Goal: Information Seeking & Learning: Compare options

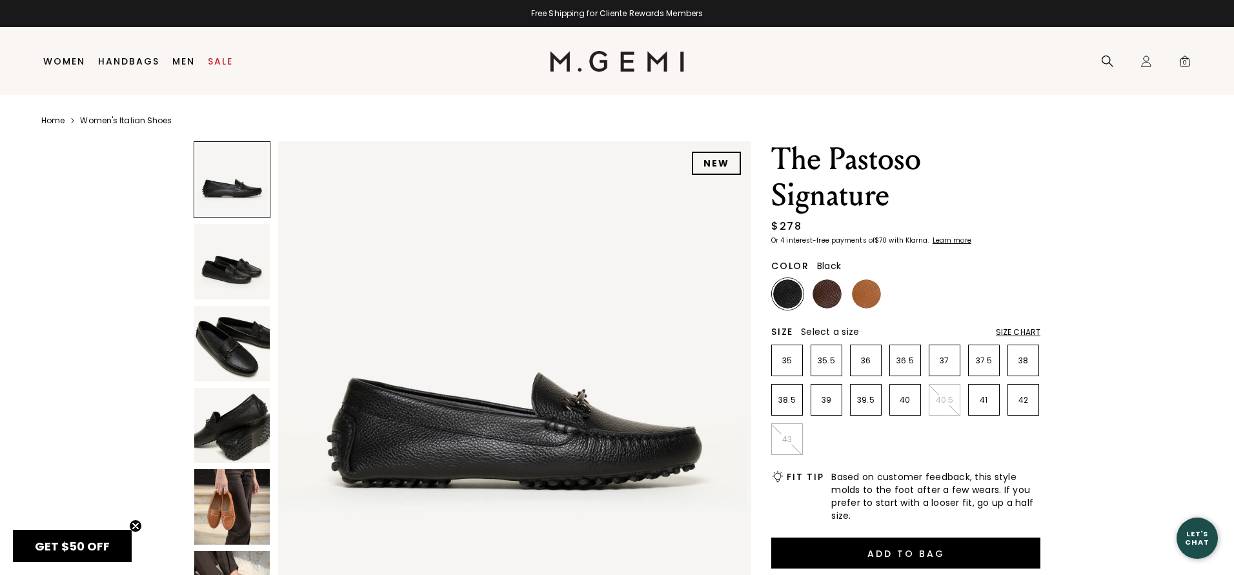
click at [230, 352] on img at bounding box center [232, 344] width 76 height 76
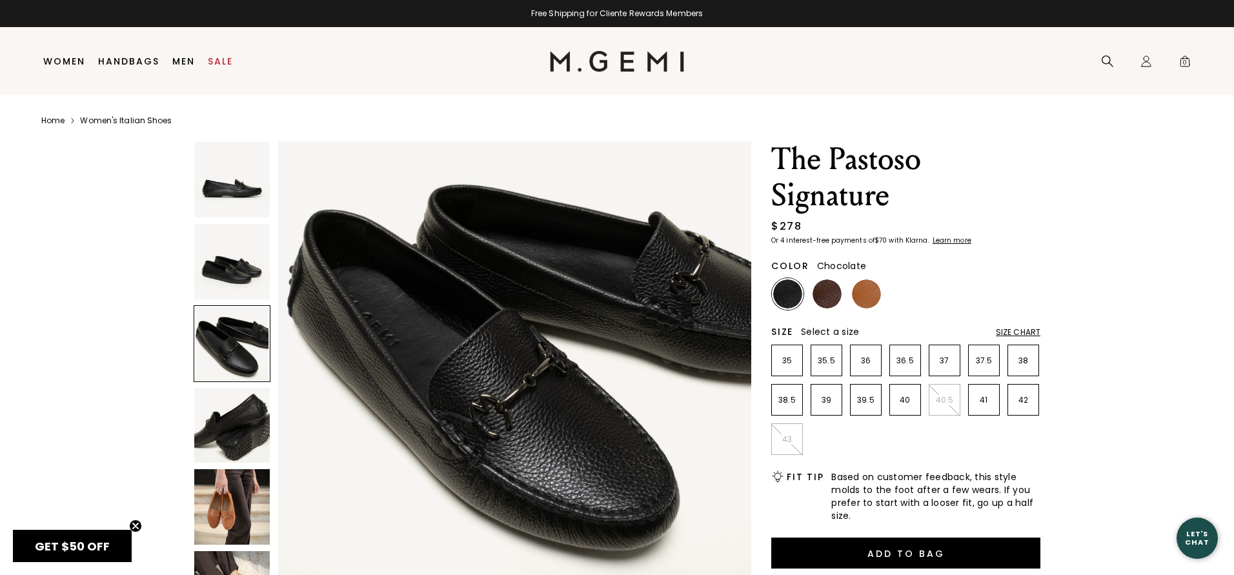
scroll to position [997, 0]
click at [829, 296] on img at bounding box center [827, 293] width 29 height 29
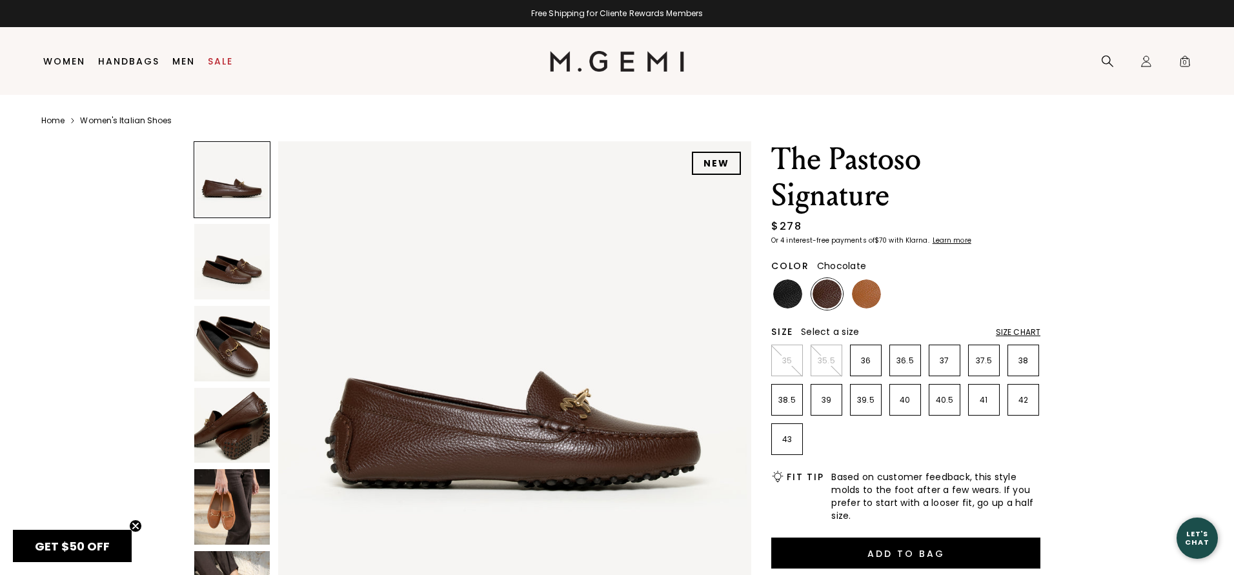
click at [245, 339] on img at bounding box center [232, 344] width 76 height 76
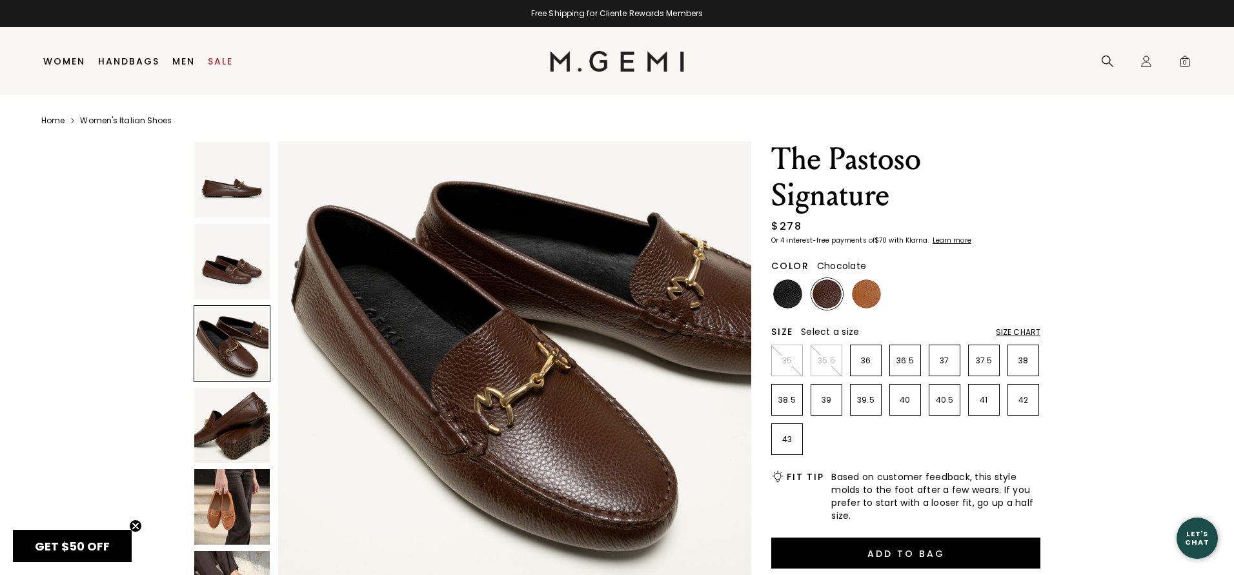
click at [224, 505] on img at bounding box center [232, 507] width 76 height 76
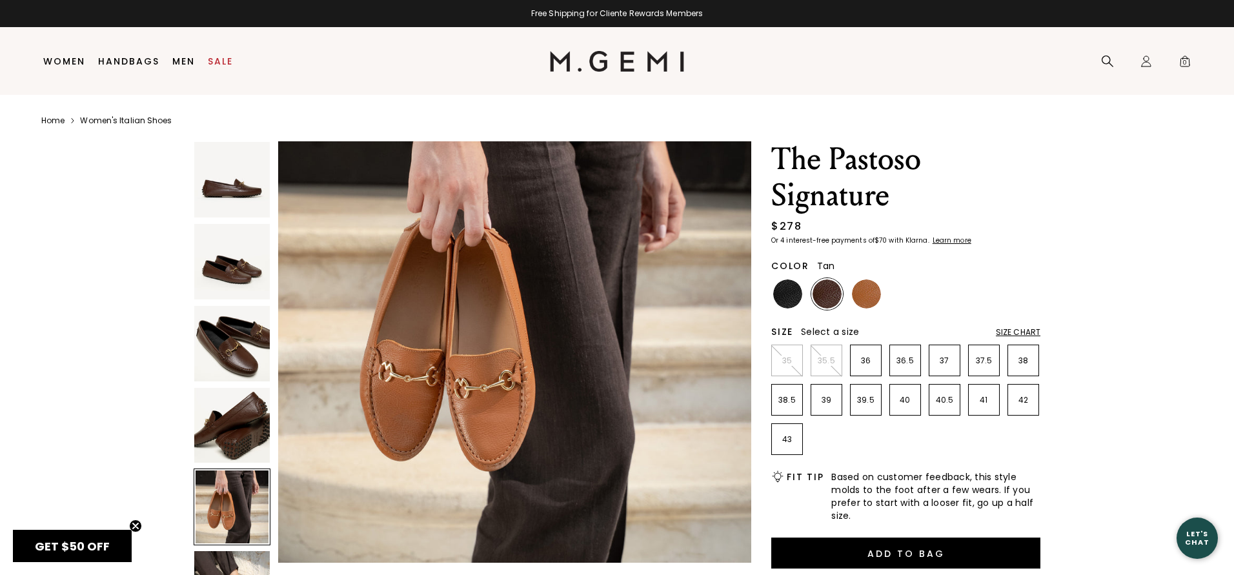
scroll to position [1996, 0]
click at [869, 297] on img at bounding box center [866, 293] width 29 height 29
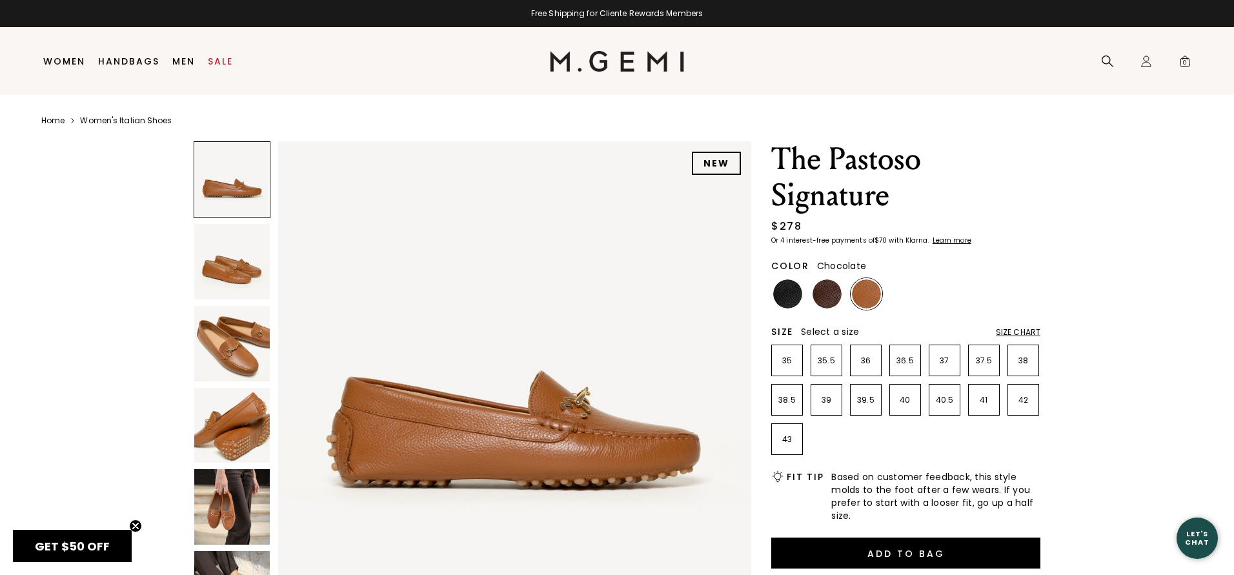
click at [825, 295] on img at bounding box center [827, 293] width 29 height 29
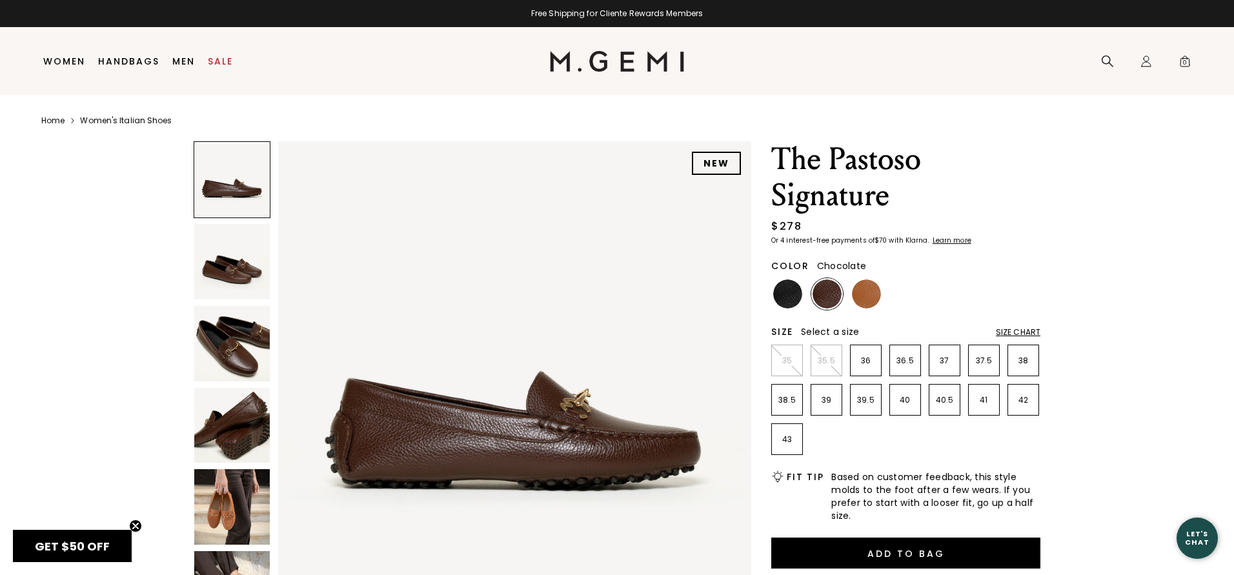
click at [230, 337] on img at bounding box center [232, 344] width 76 height 76
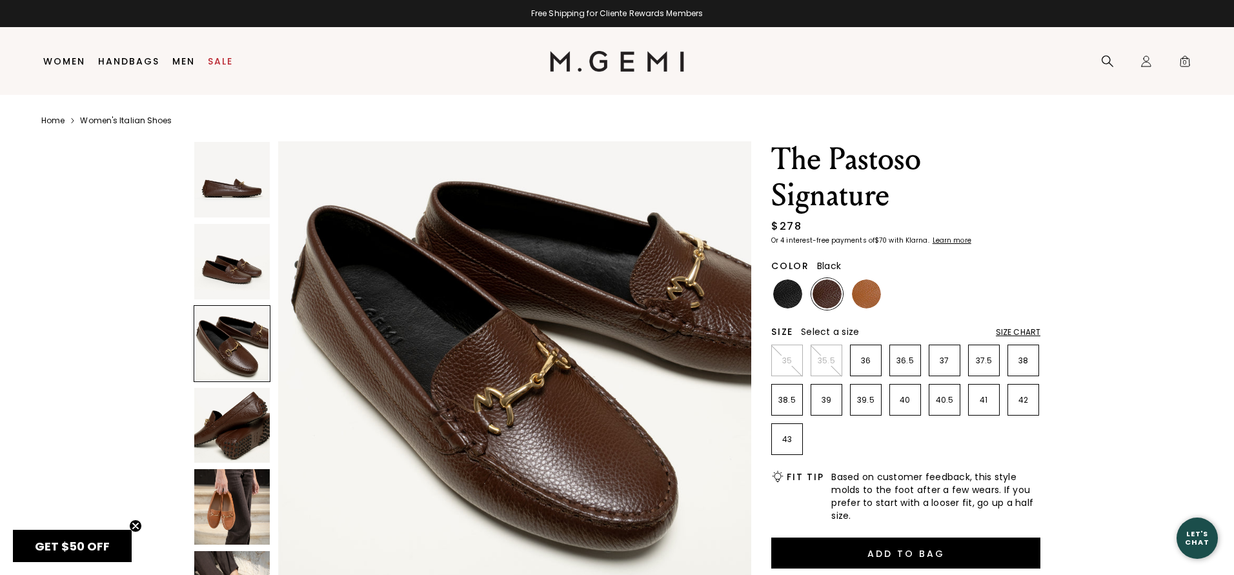
scroll to position [997, 0]
click at [785, 291] on img at bounding box center [787, 293] width 29 height 29
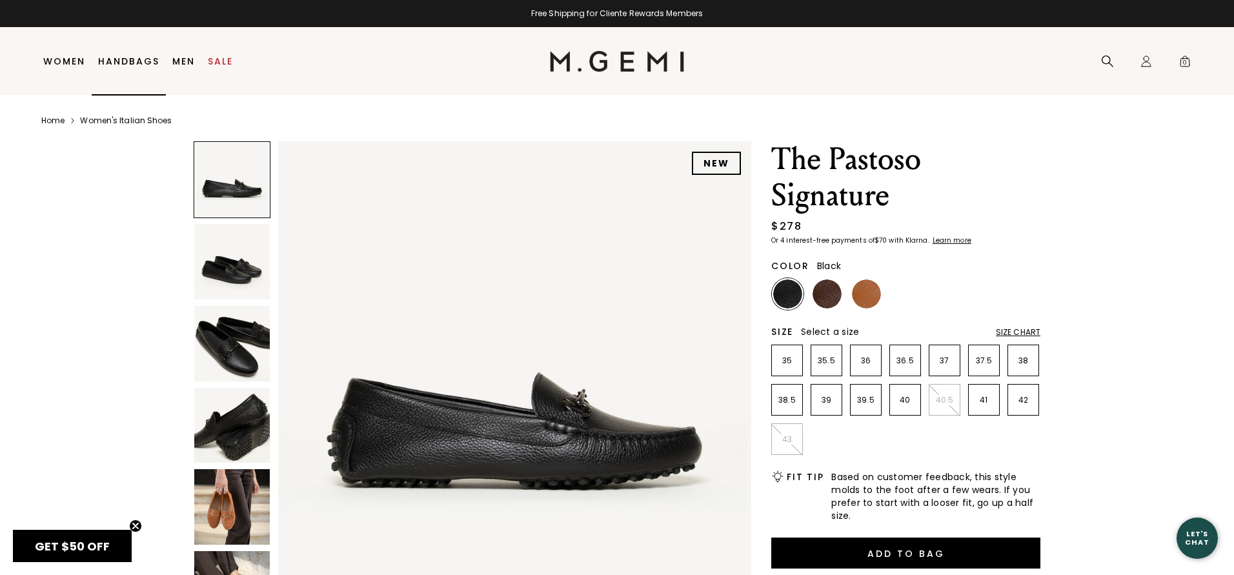
click at [125, 56] on link "Handbags" at bounding box center [128, 61] width 61 height 10
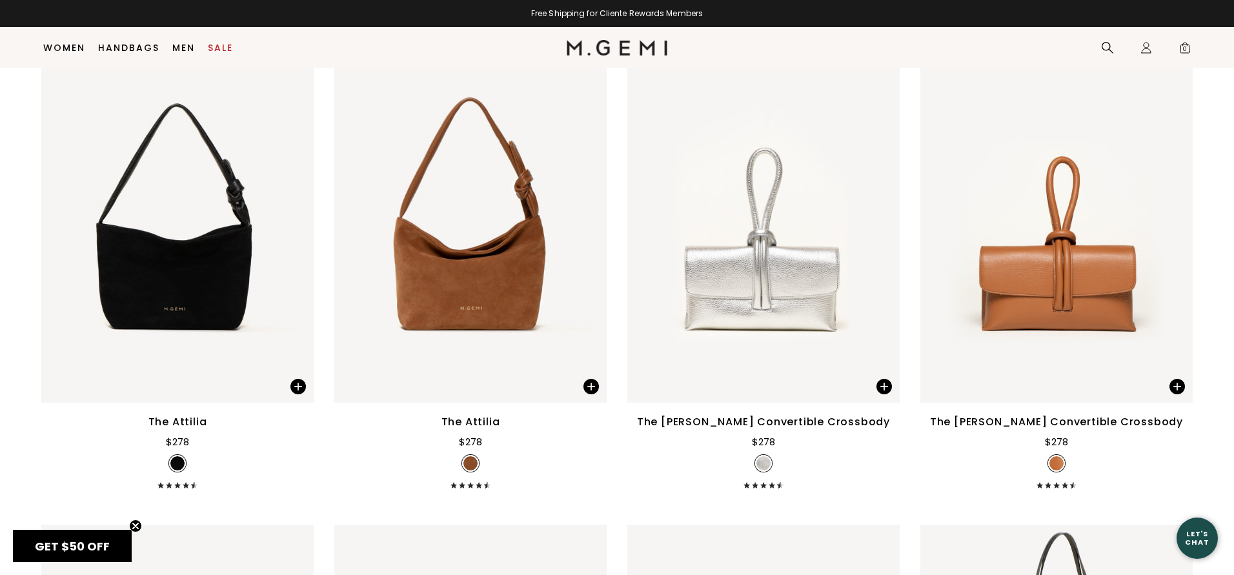
scroll to position [2063, 0]
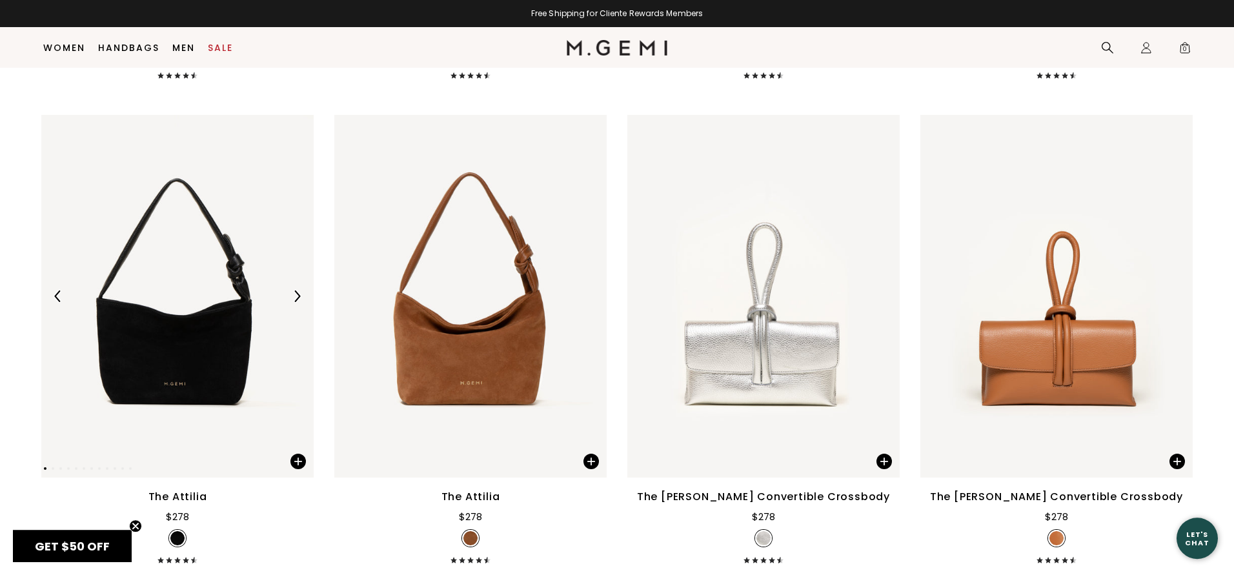
click at [239, 414] on img at bounding box center [177, 296] width 272 height 363
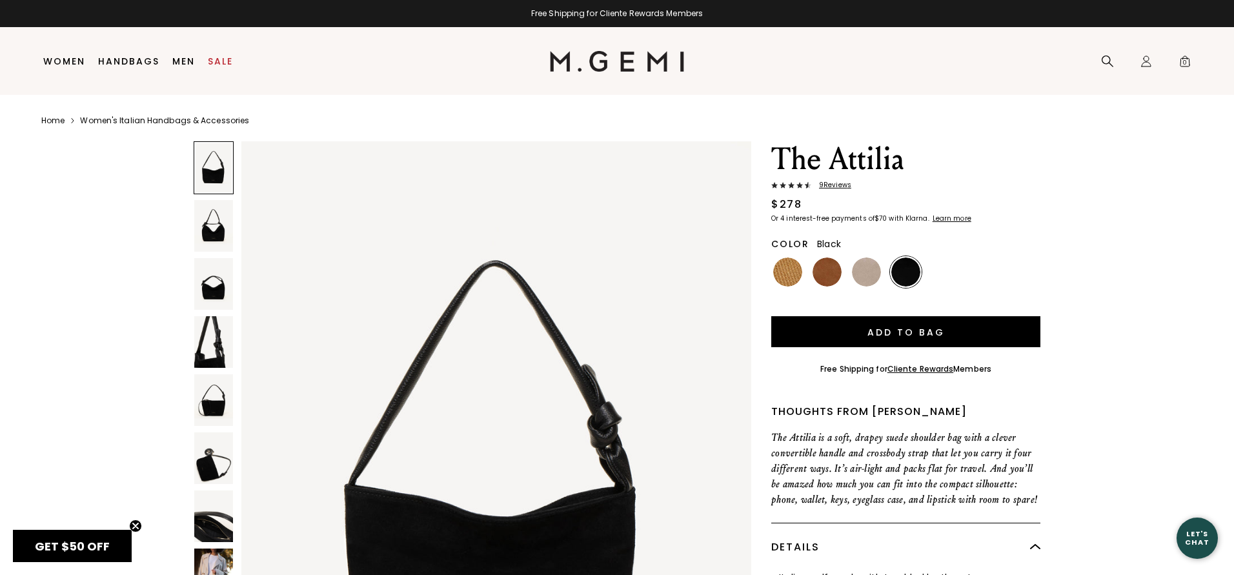
click at [215, 219] on img at bounding box center [213, 226] width 39 height 52
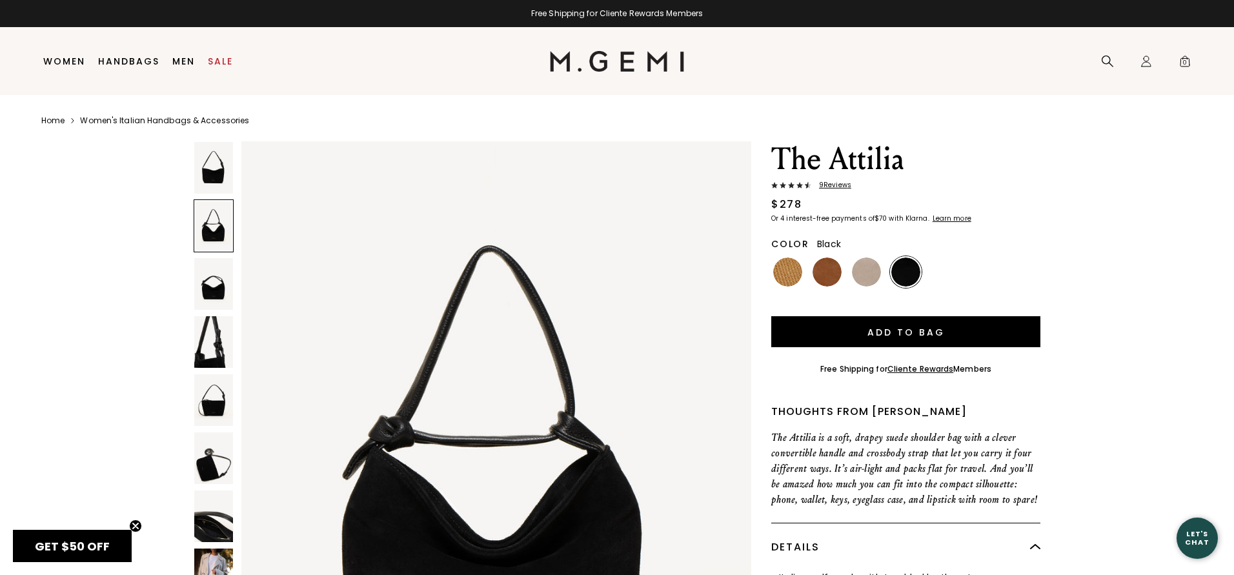
scroll to position [710, 0]
click at [210, 285] on img at bounding box center [213, 284] width 39 height 52
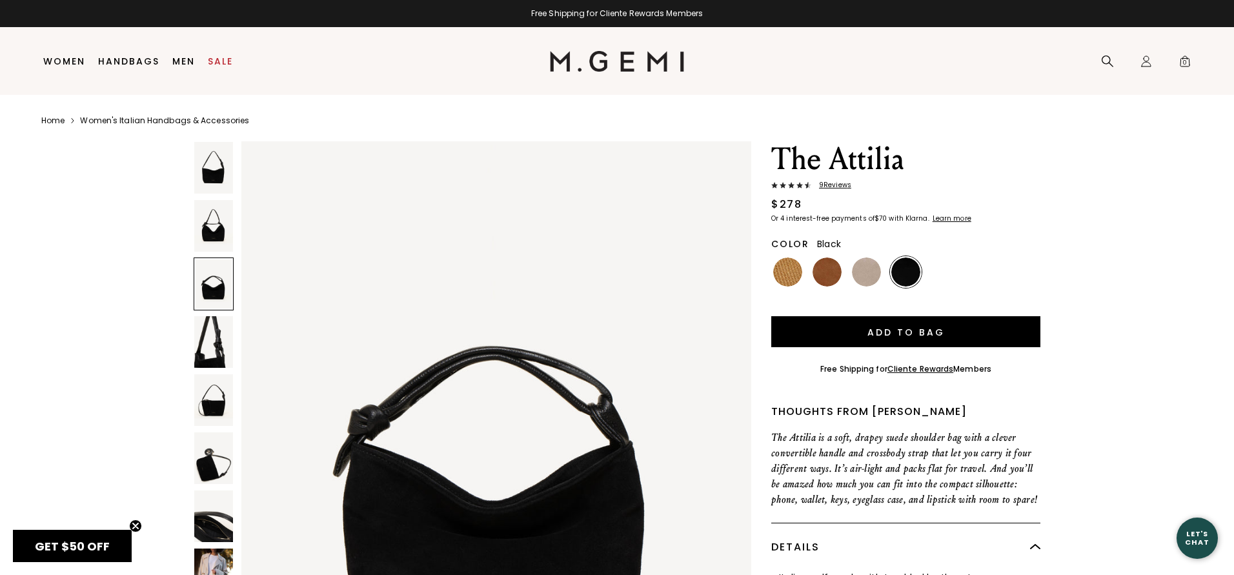
scroll to position [1420, 0]
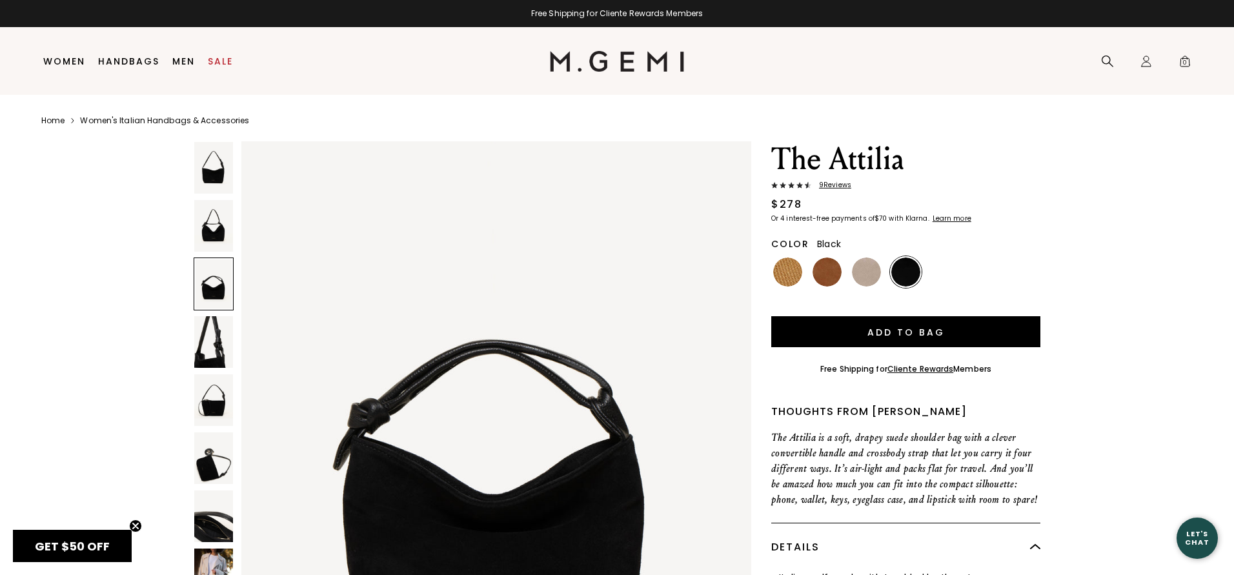
click at [216, 342] on img at bounding box center [213, 342] width 39 height 52
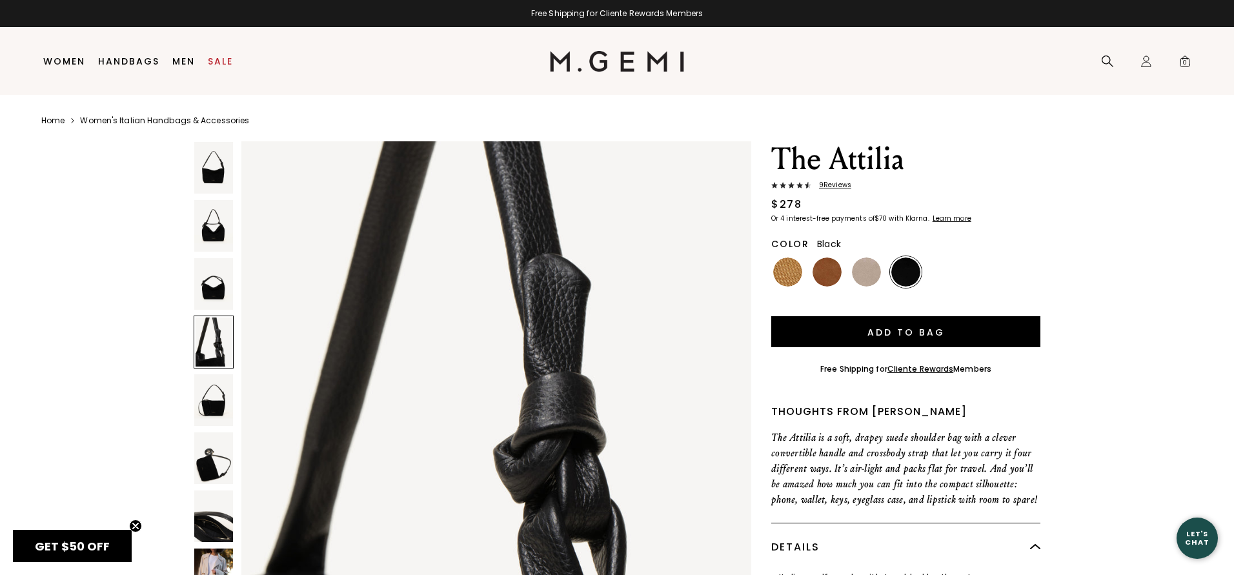
scroll to position [2130, 0]
click at [217, 399] on img at bounding box center [213, 400] width 39 height 52
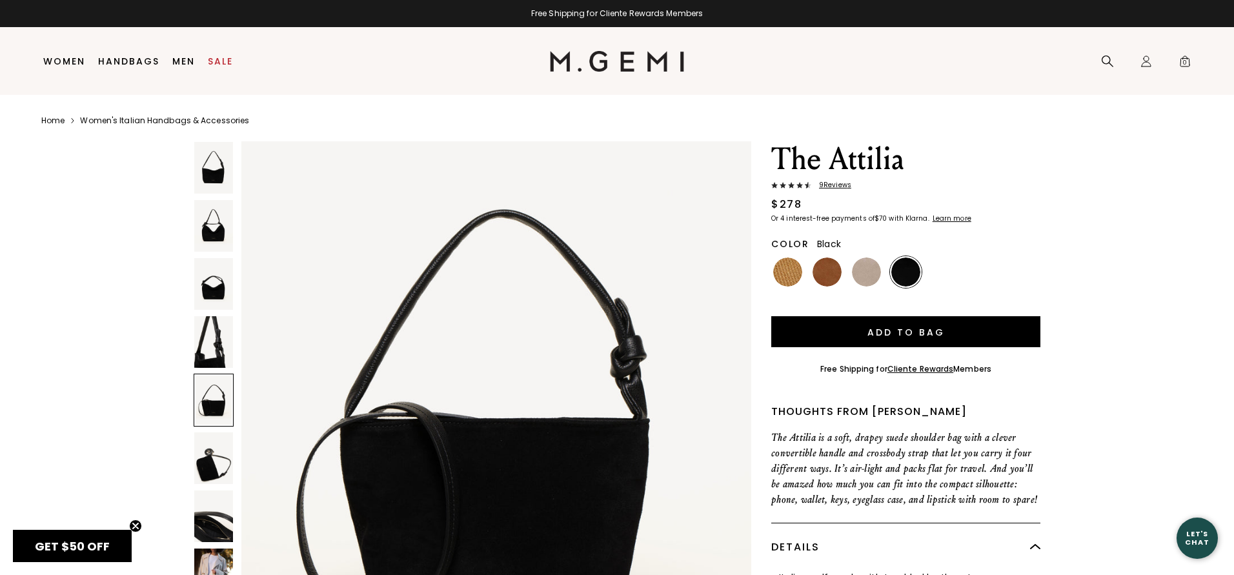
scroll to position [2840, 0]
click at [209, 459] on img at bounding box center [213, 458] width 39 height 52
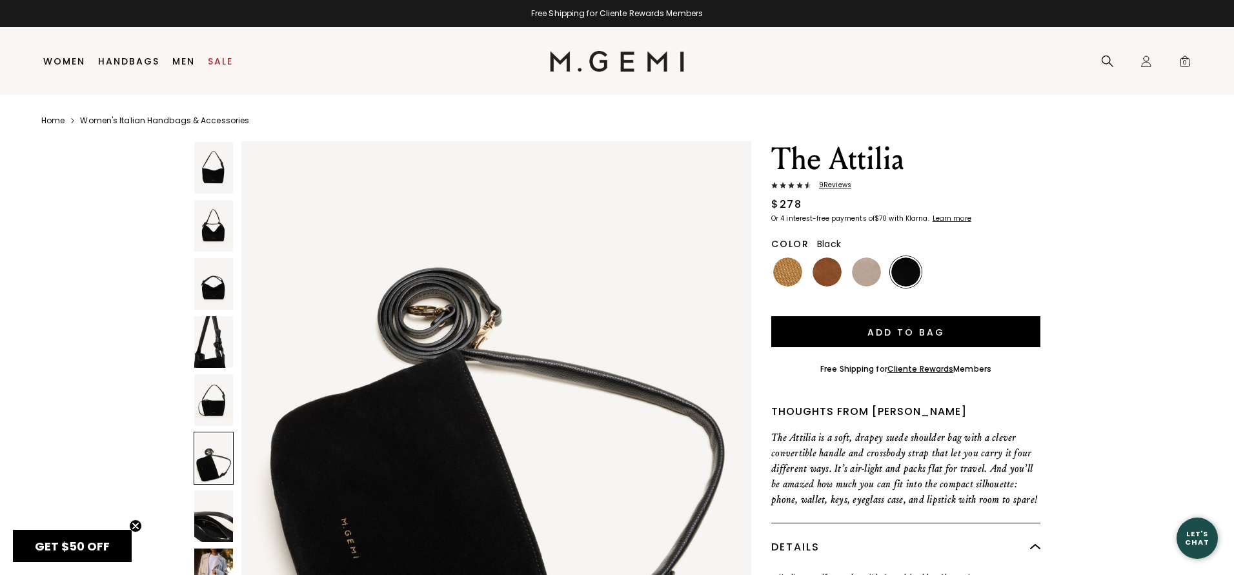
scroll to position [3550, 0]
click at [213, 515] on img at bounding box center [213, 516] width 39 height 52
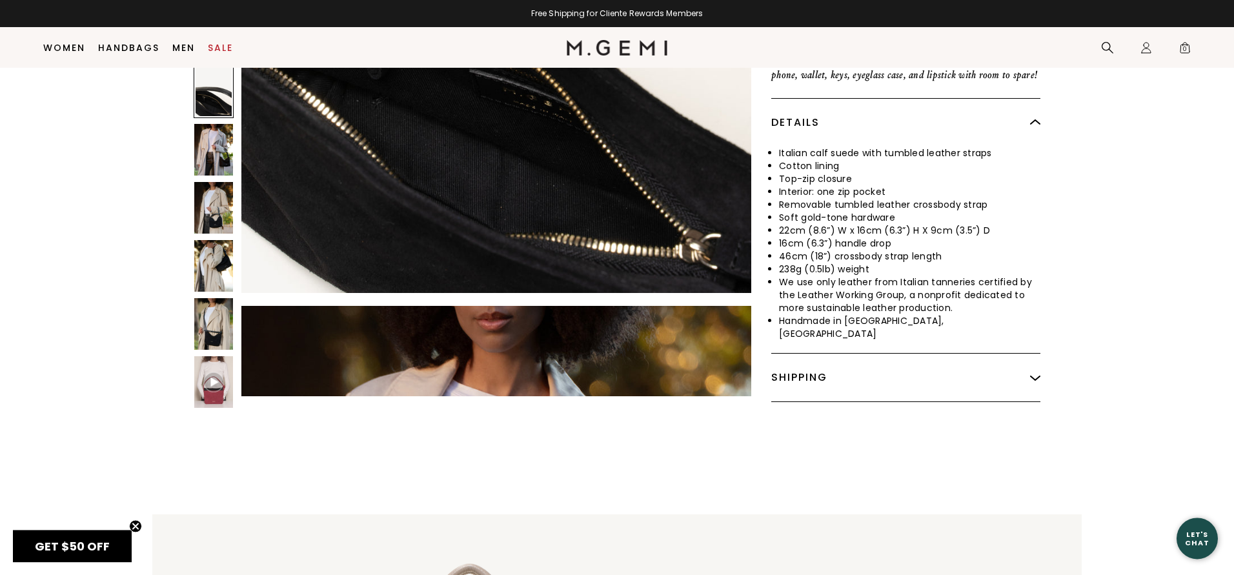
scroll to position [401, 0]
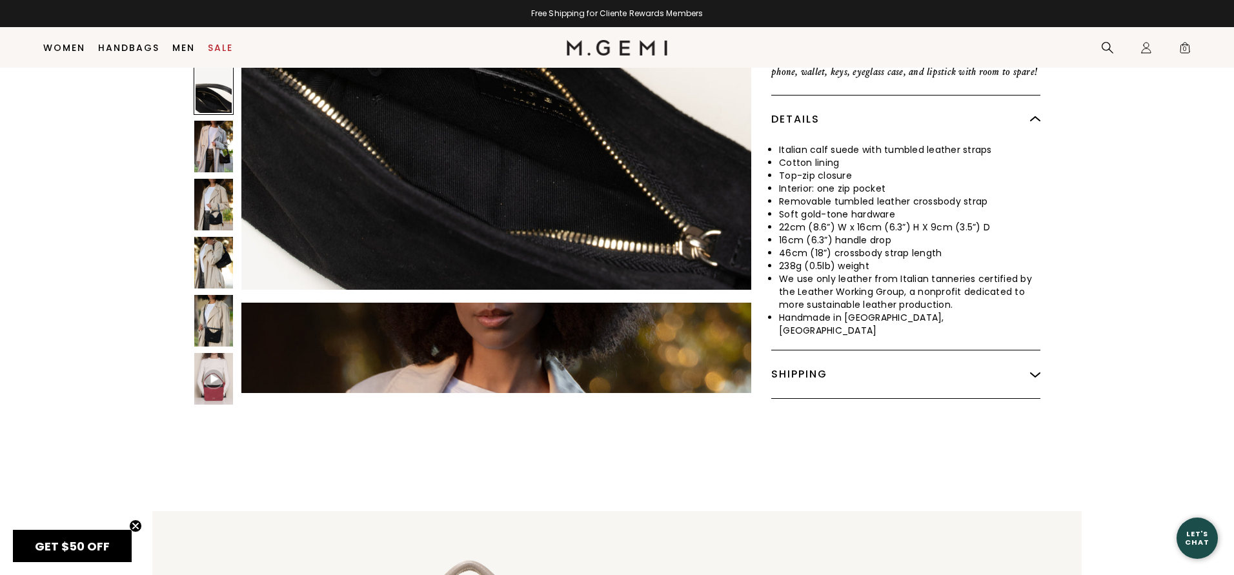
click at [207, 317] on img at bounding box center [213, 321] width 39 height 52
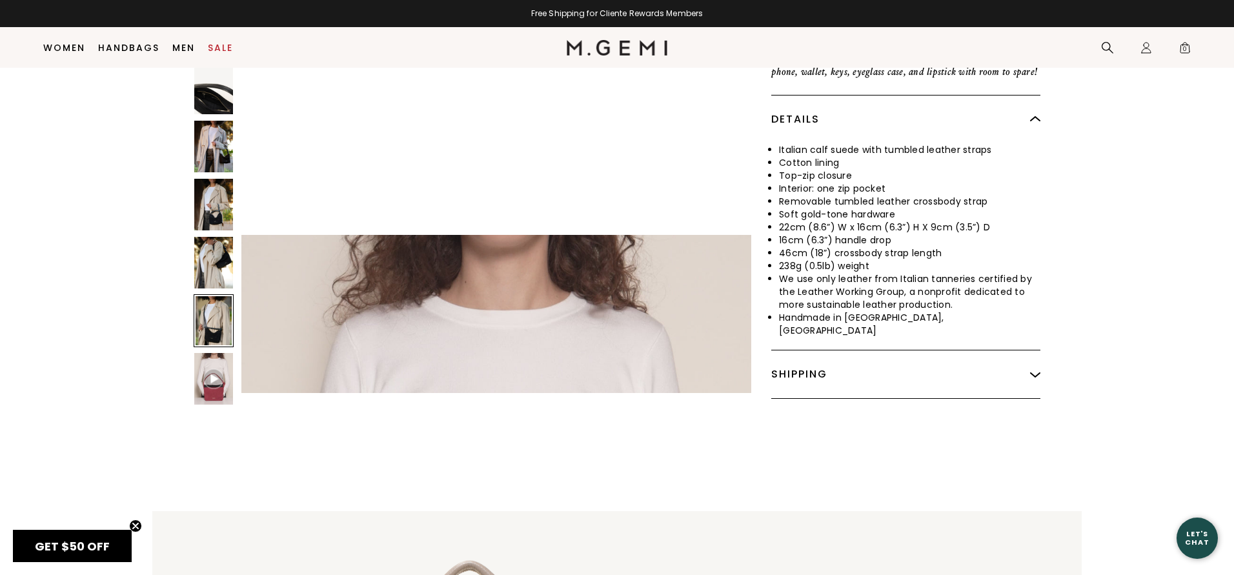
scroll to position [7099, 0]
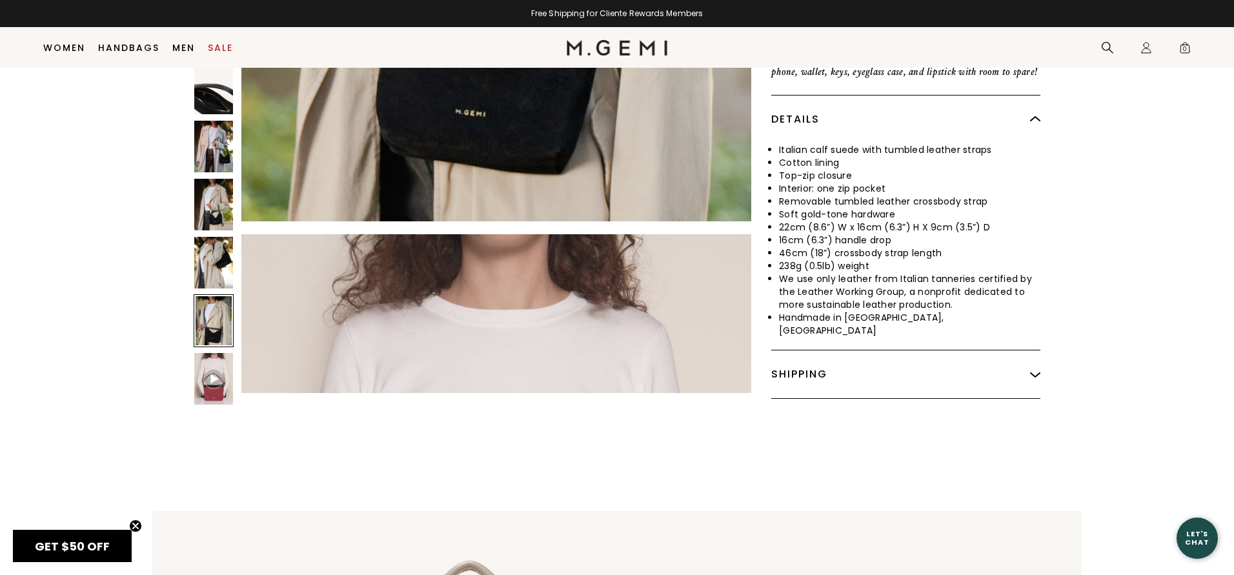
click at [214, 381] on img at bounding box center [214, 379] width 20 height 20
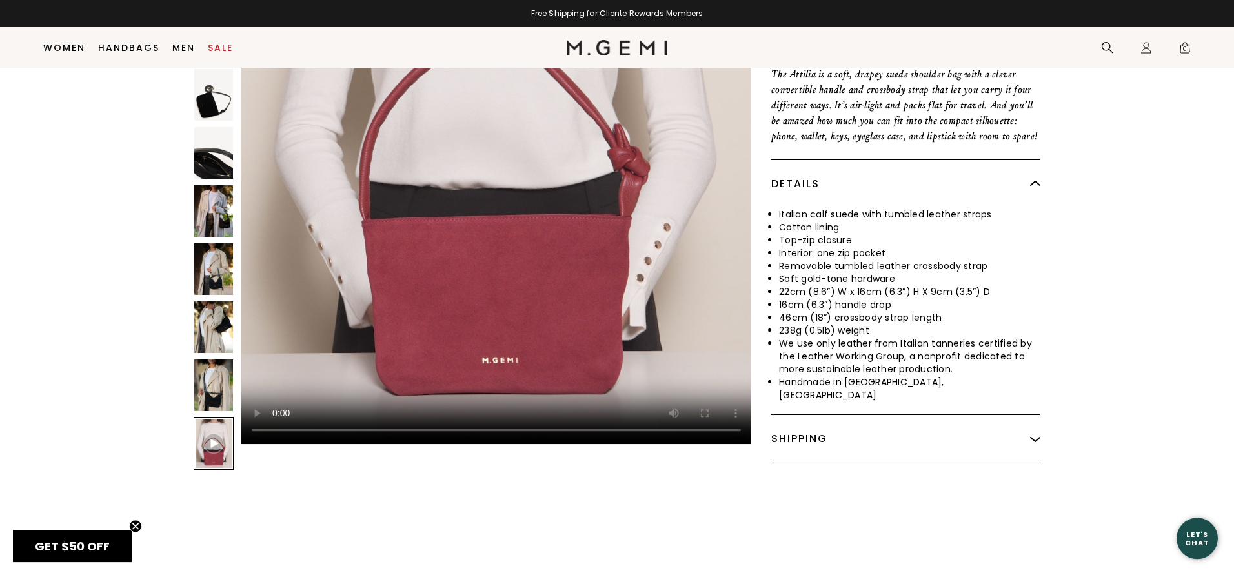
scroll to position [265, 0]
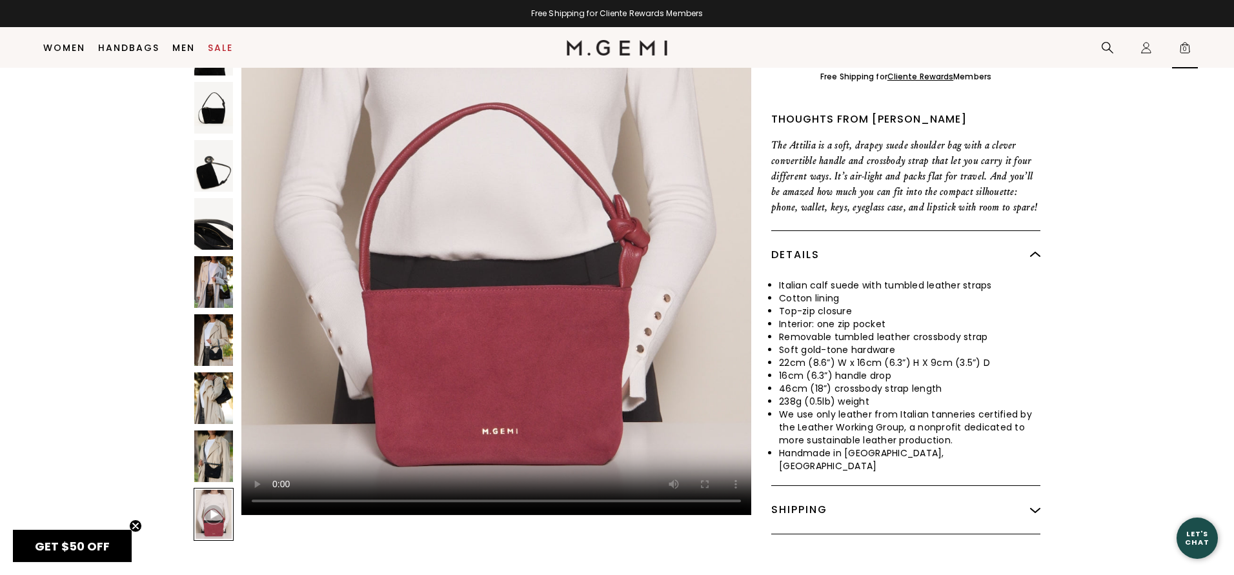
click at [1189, 60] on div "Icons/20x20/bag@2x 0" at bounding box center [1185, 48] width 26 height 41
drag, startPoint x: 1189, startPoint y: 60, endPoint x: 1189, endPoint y: 41, distance: 19.4
click at [1189, 41] on div "Icons/20x20/bag@2x 0" at bounding box center [1185, 48] width 26 height 41
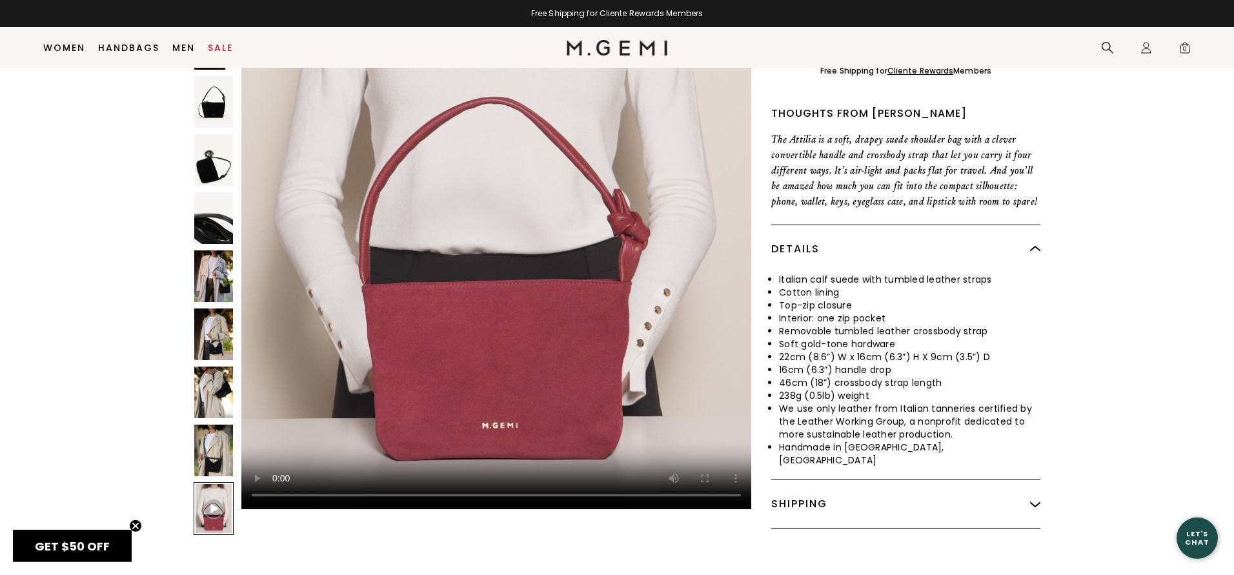
scroll to position [277, 0]
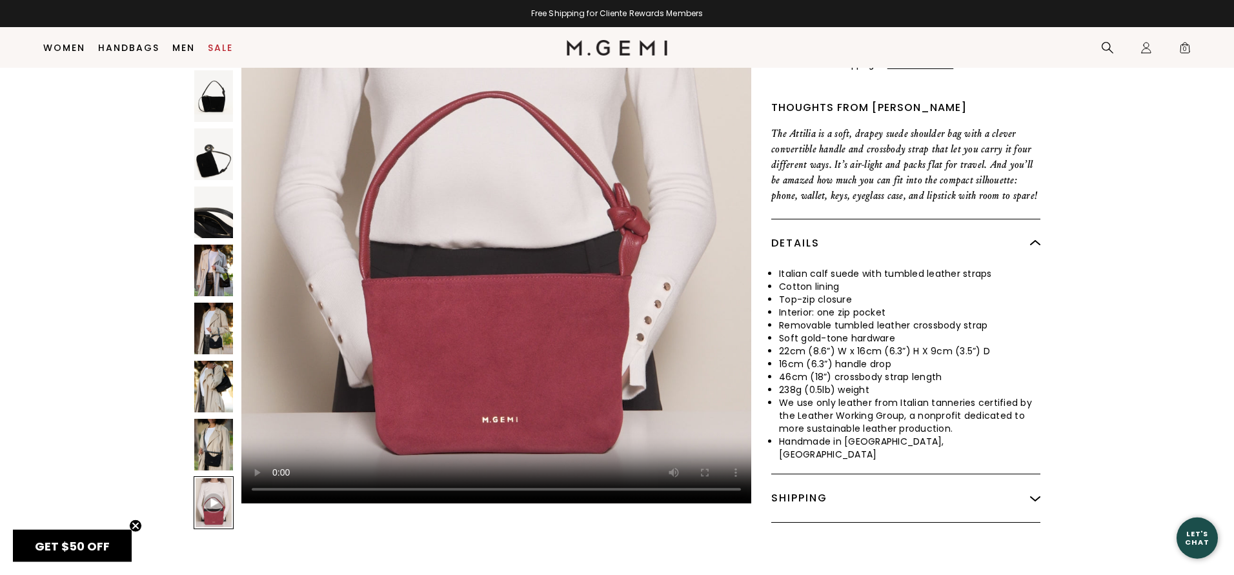
click at [216, 272] on img at bounding box center [213, 271] width 39 height 52
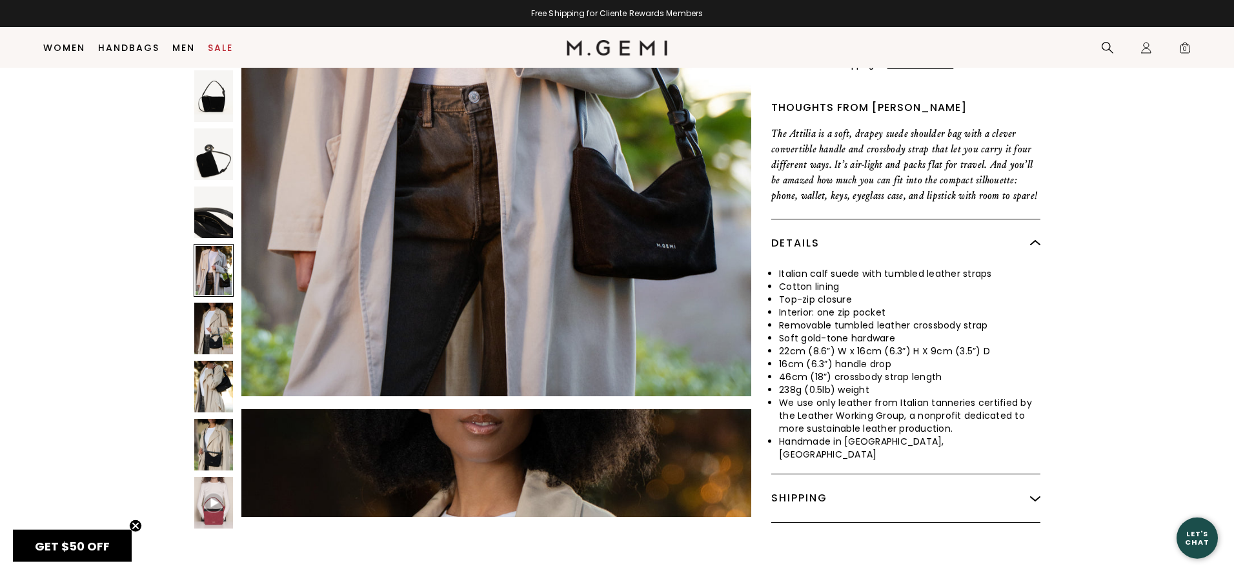
scroll to position [4969, 0]
click at [210, 337] on img at bounding box center [213, 329] width 39 height 52
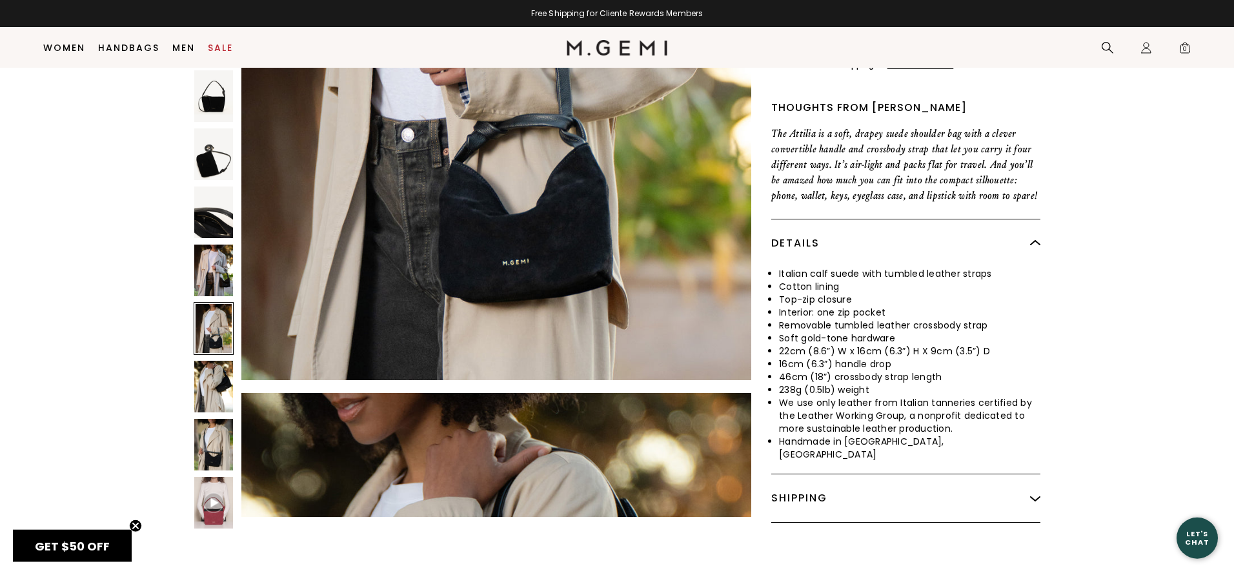
scroll to position [5679, 0]
click at [209, 387] on img at bounding box center [213, 387] width 39 height 52
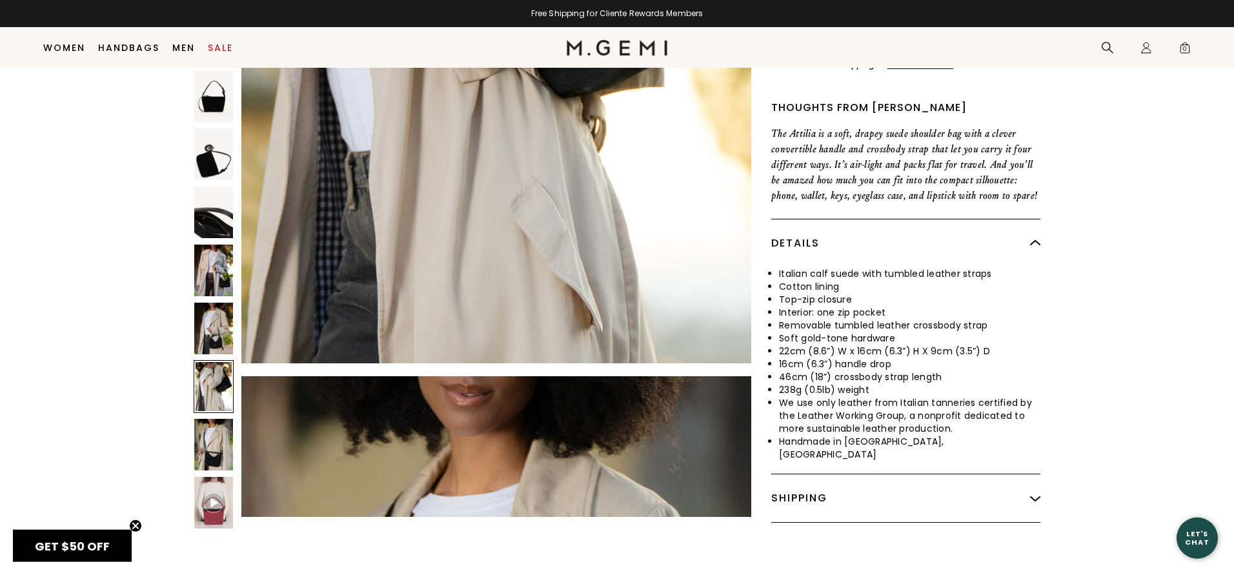
scroll to position [6389, 0]
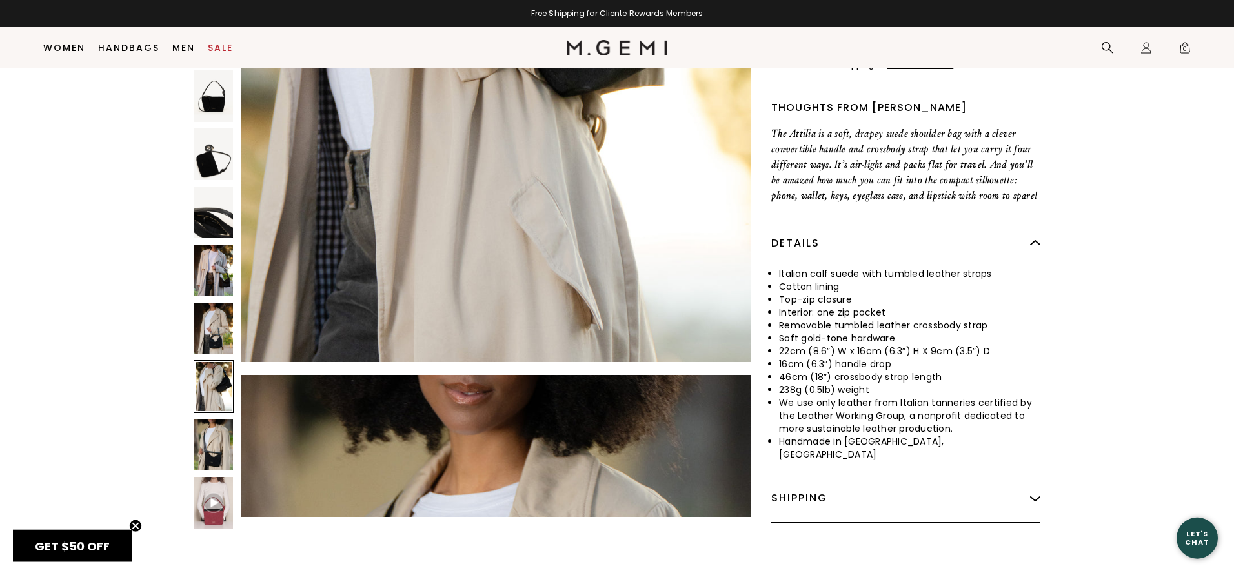
click at [215, 336] on img at bounding box center [213, 329] width 39 height 52
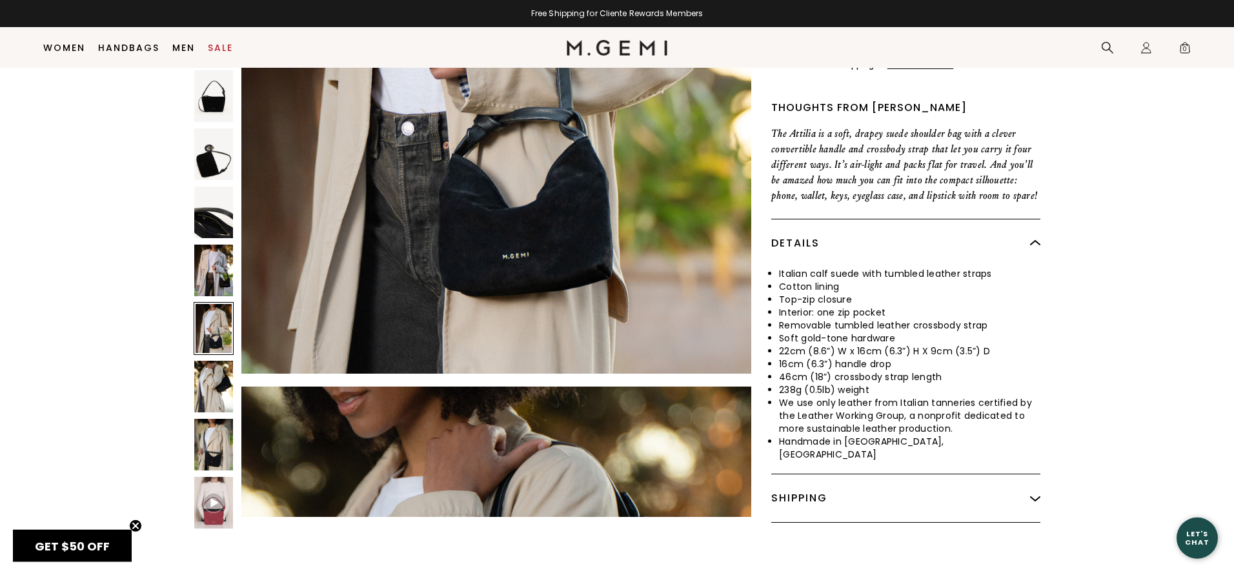
scroll to position [5679, 0]
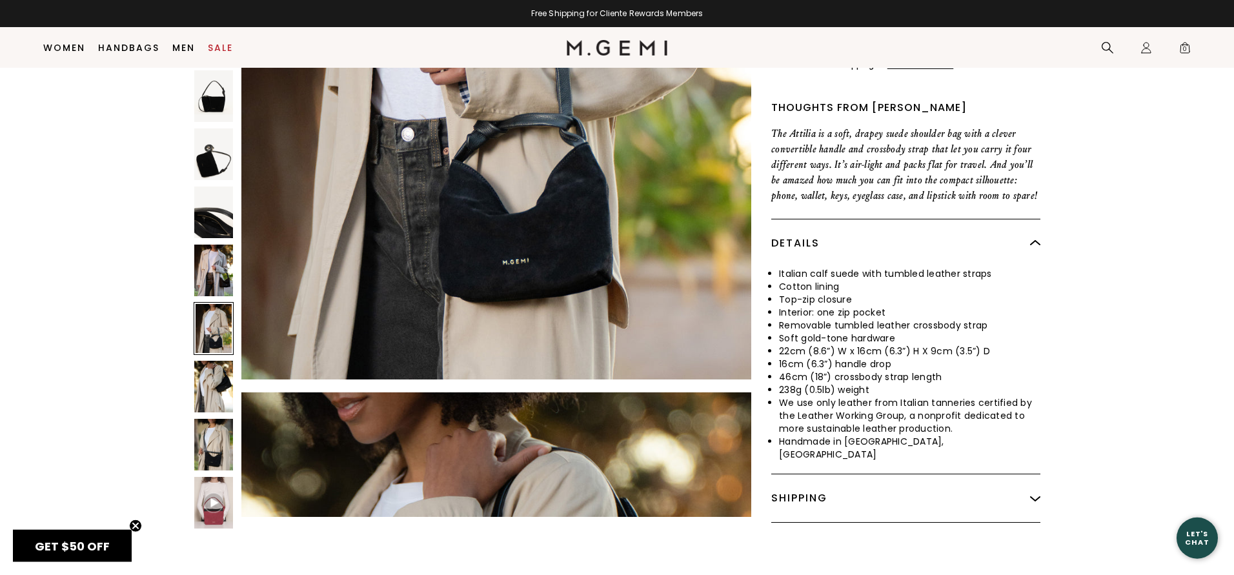
click at [216, 259] on img at bounding box center [213, 271] width 39 height 52
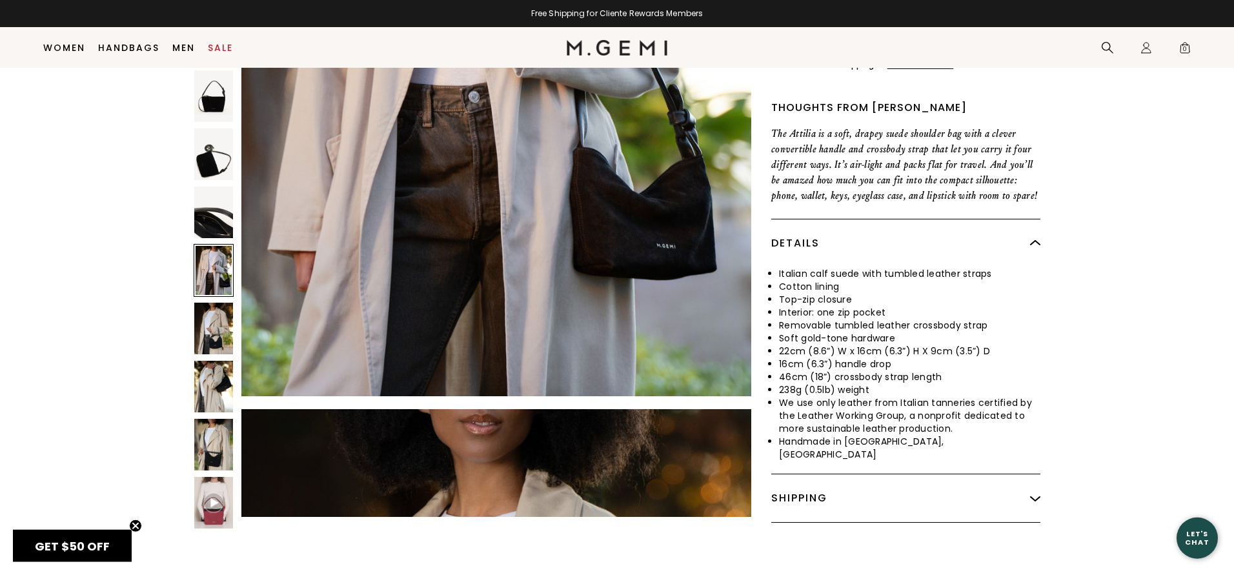
scroll to position [4969, 0]
click at [212, 98] on img at bounding box center [213, 96] width 39 height 52
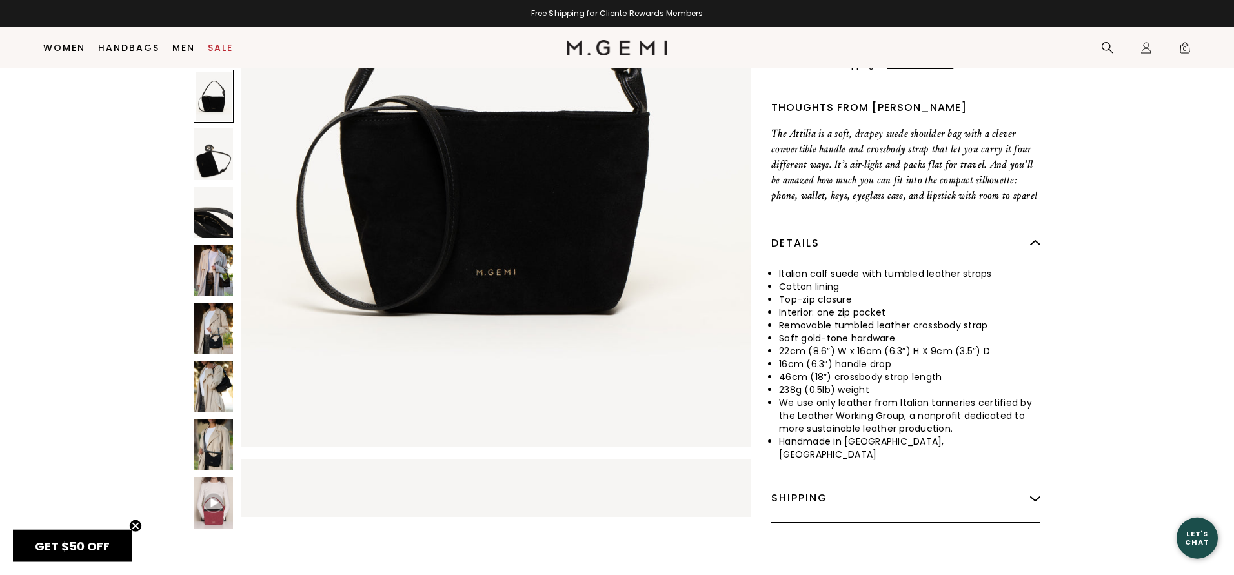
scroll to position [2840, 0]
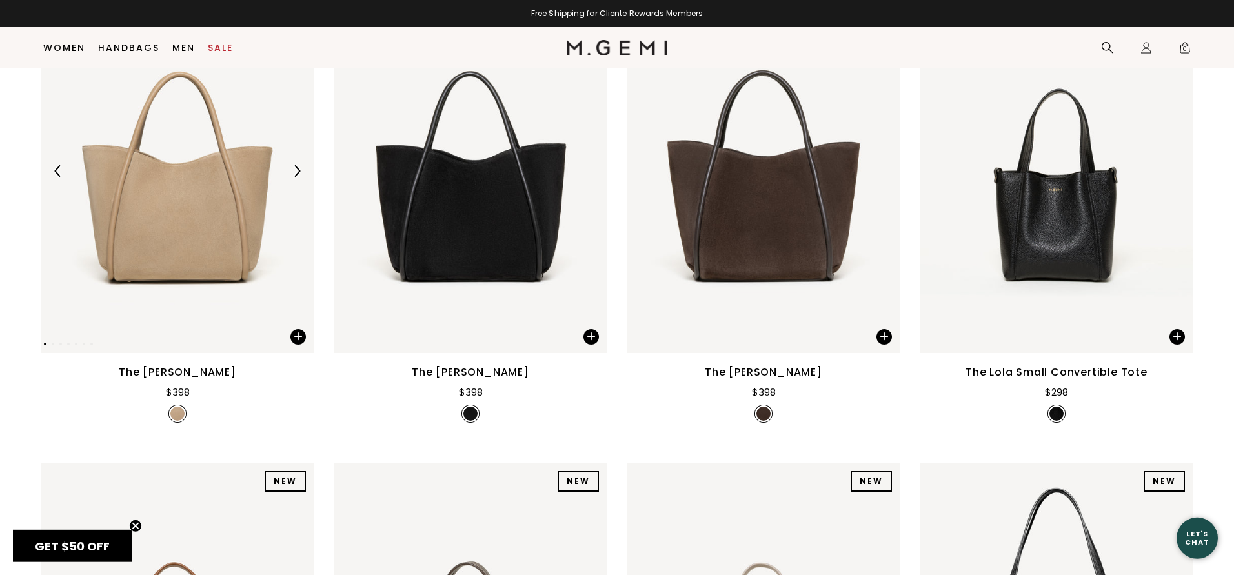
scroll to position [245, 0]
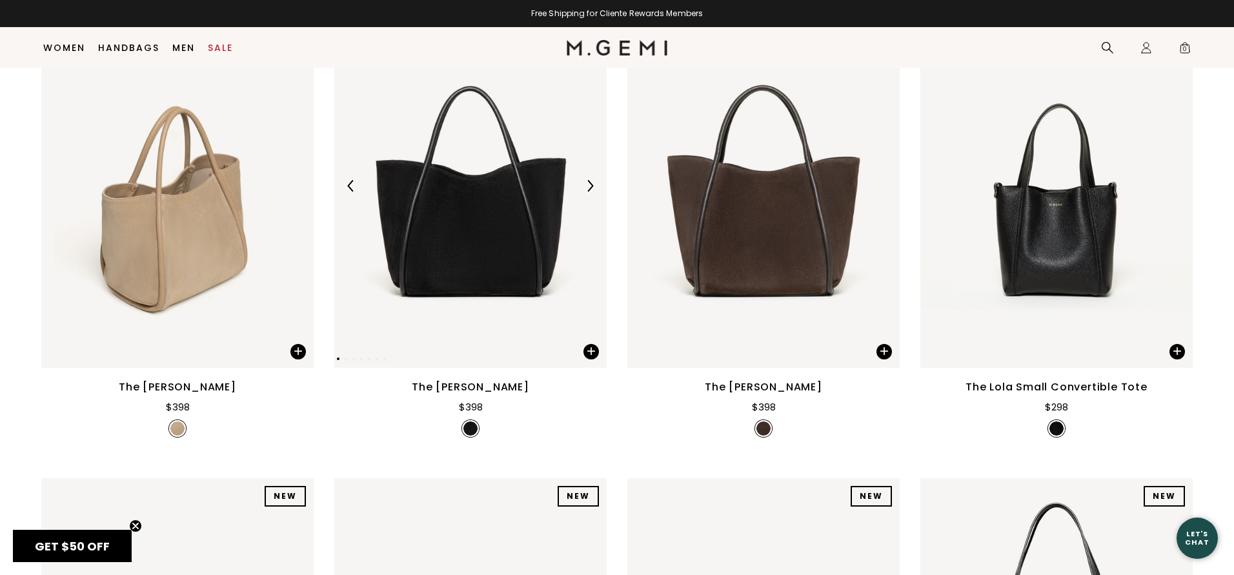
click at [509, 256] on img at bounding box center [470, 186] width 272 height 363
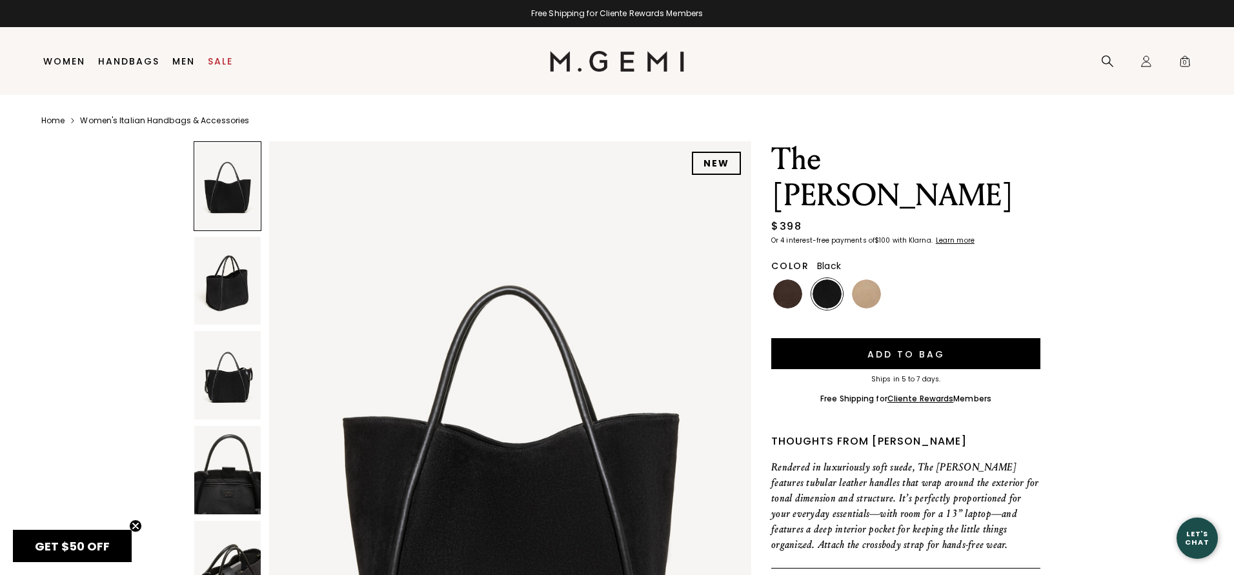
click at [221, 290] on img at bounding box center [227, 281] width 66 height 88
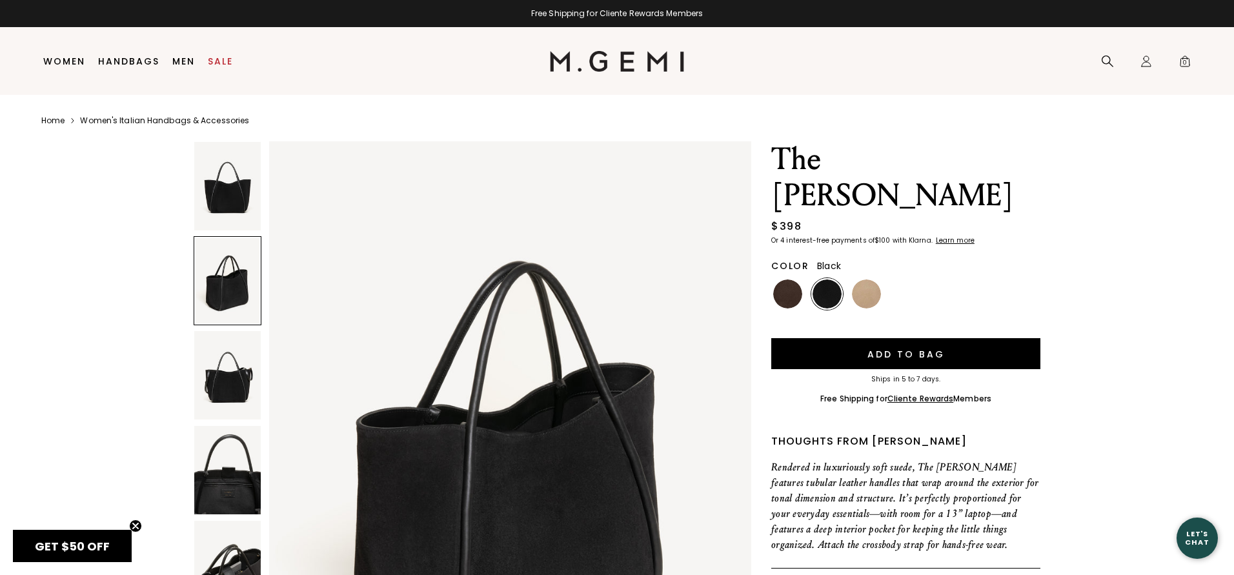
scroll to position [673, 0]
click at [234, 545] on img at bounding box center [227, 565] width 66 height 88
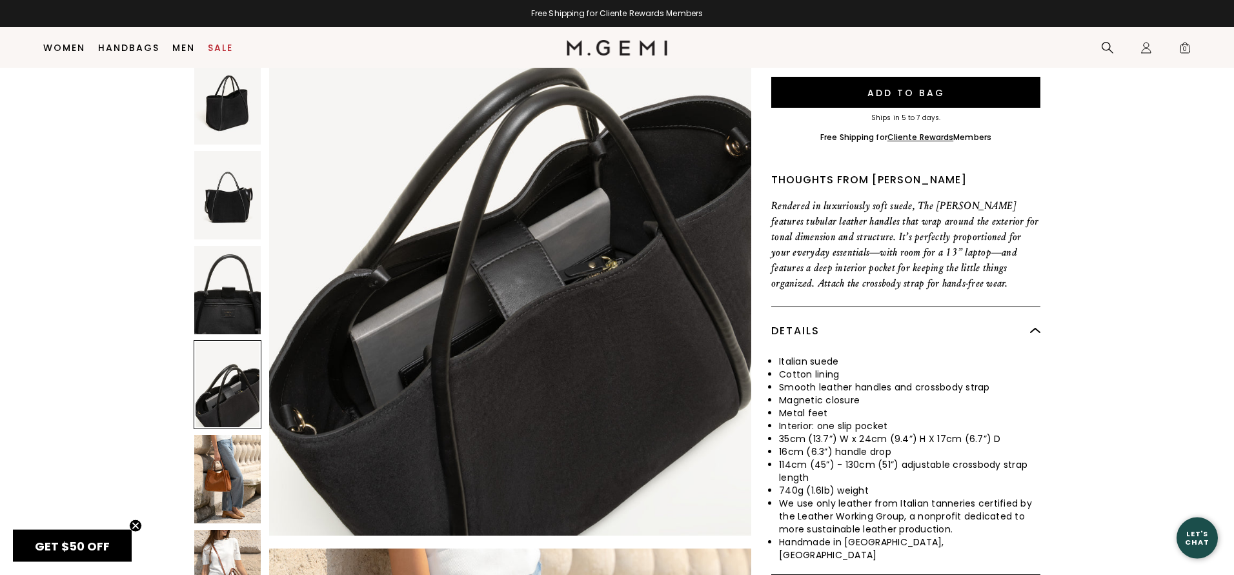
scroll to position [236, 0]
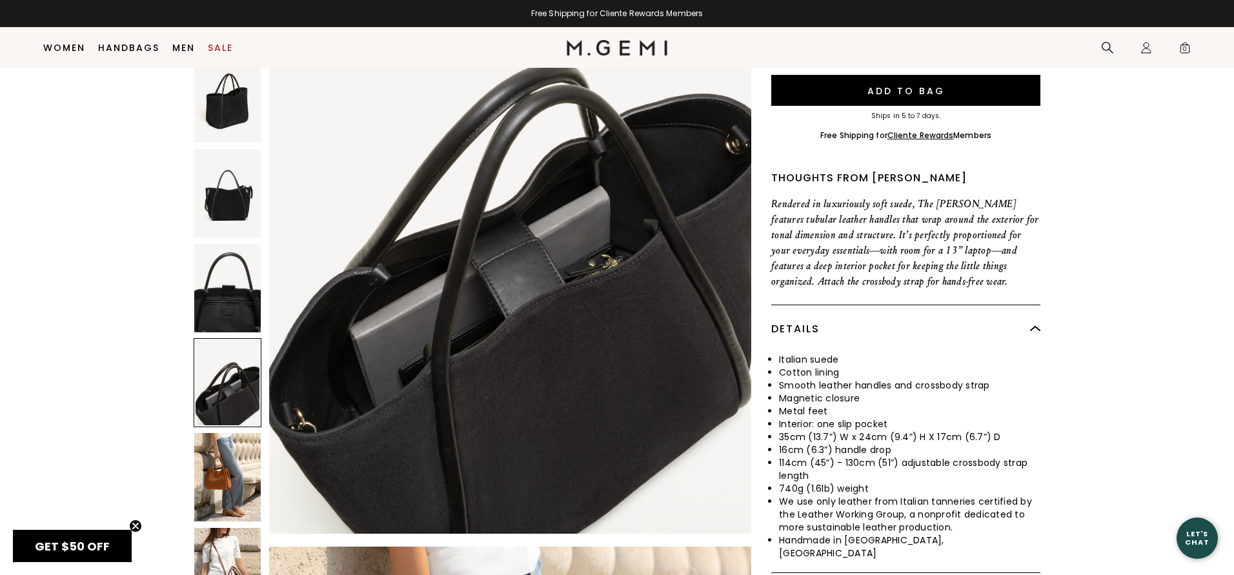
click at [238, 433] on img at bounding box center [227, 477] width 66 height 88
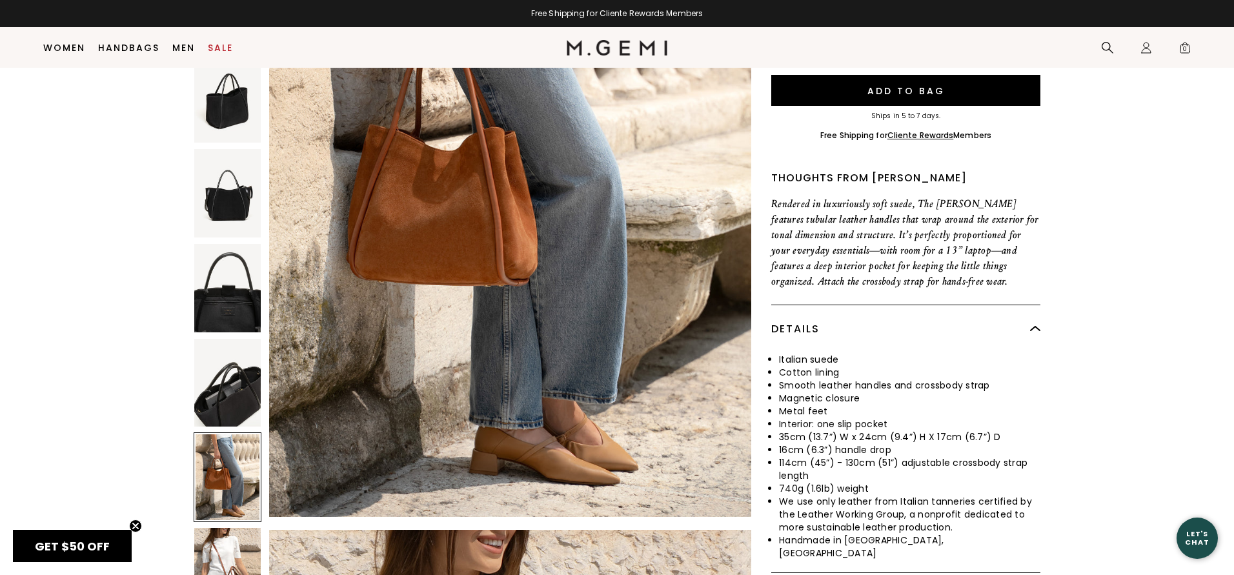
scroll to position [3367, 0]
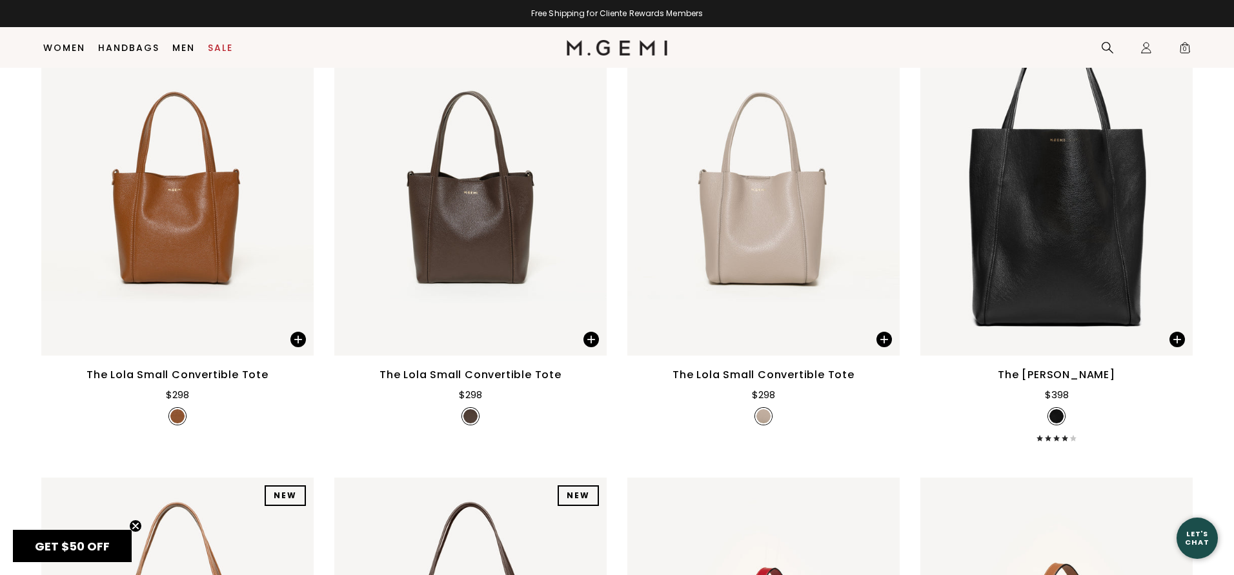
scroll to position [2016, 0]
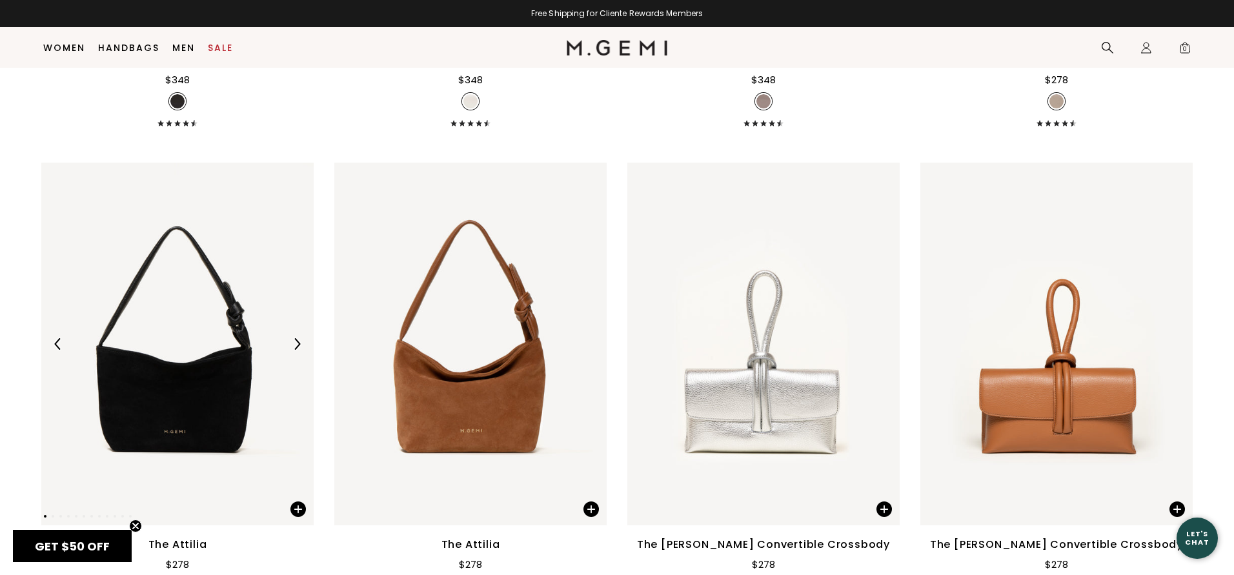
click at [195, 448] on img at bounding box center [177, 344] width 272 height 363
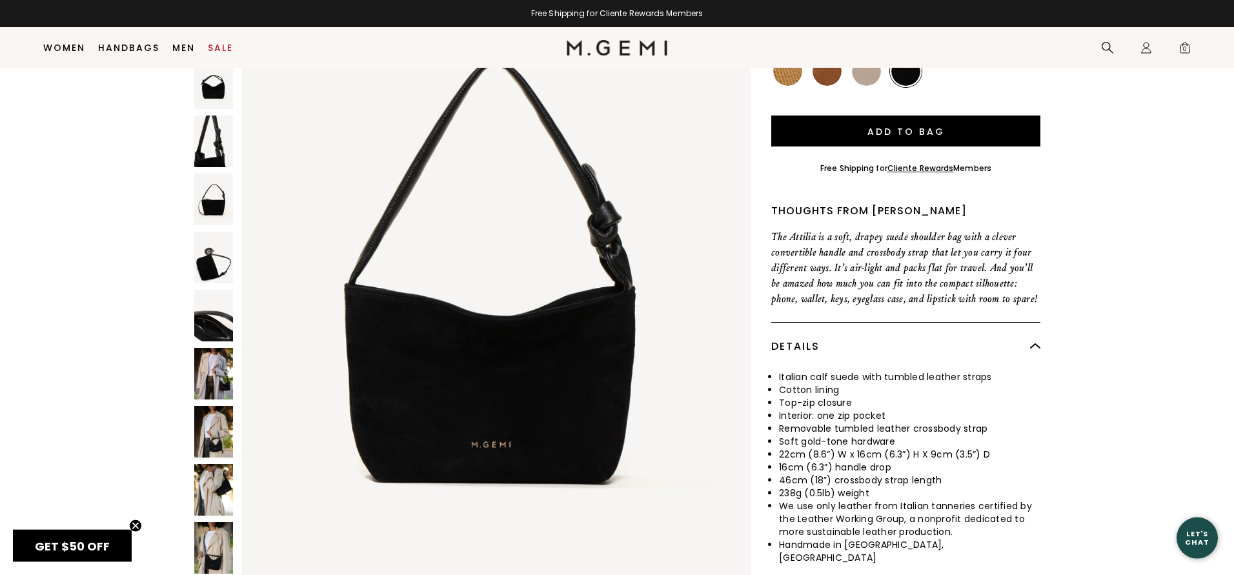
scroll to position [192, 0]
